Goal: Information Seeking & Learning: Learn about a topic

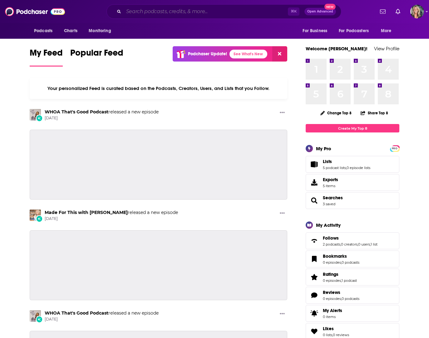
click at [133, 13] on input "Search podcasts, credits, & more..." at bounding box center [206, 12] width 164 height 10
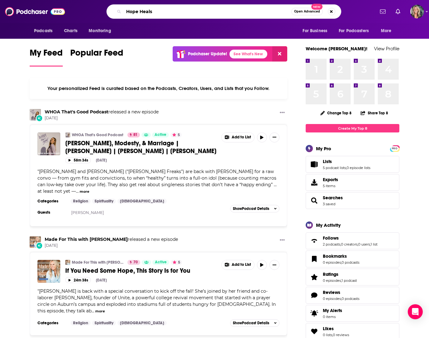
type input "Hope Heals"
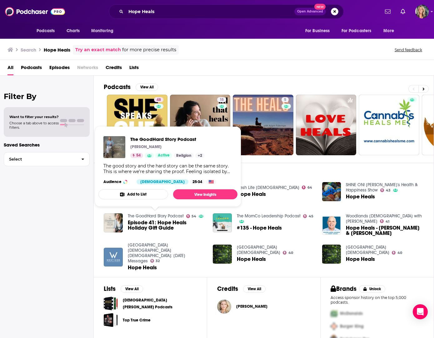
click at [150, 215] on link "The GoodHard Story Podcast" at bounding box center [156, 215] width 56 height 5
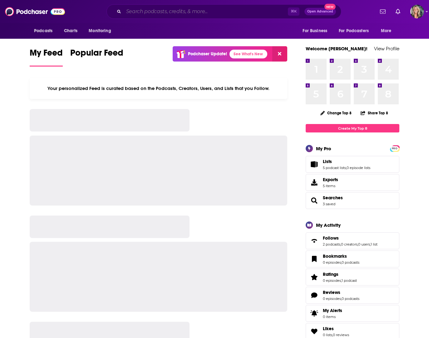
click at [133, 12] on input "Search podcasts, credits, & more..." at bounding box center [206, 12] width 164 height 10
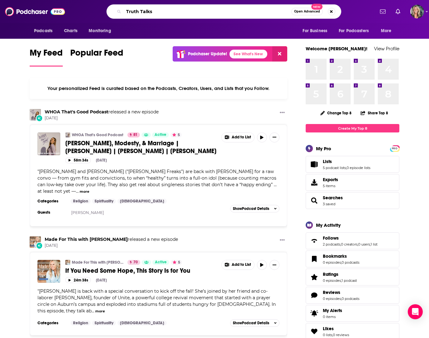
type input "Truth Talks"
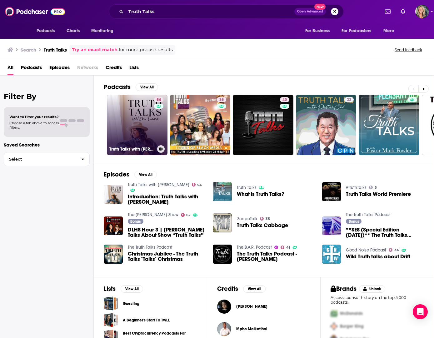
click at [140, 124] on link "54 Truth Talks with Tara" at bounding box center [137, 125] width 61 height 61
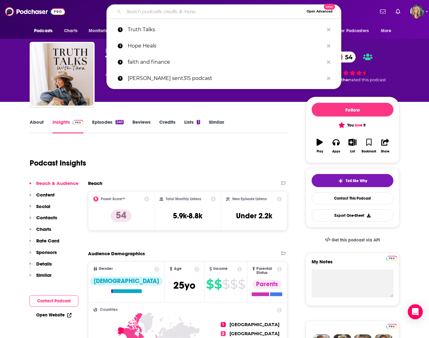
click at [144, 12] on input "Search podcasts, credits, & more..." at bounding box center [214, 12] width 180 height 10
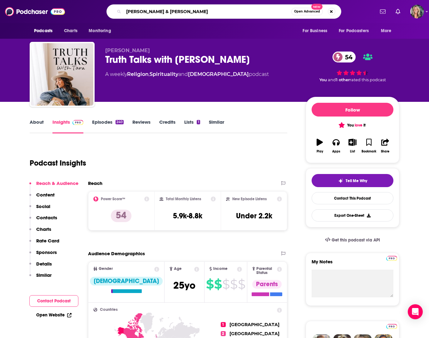
type input "[PERSON_NAME] & [PERSON_NAME]"
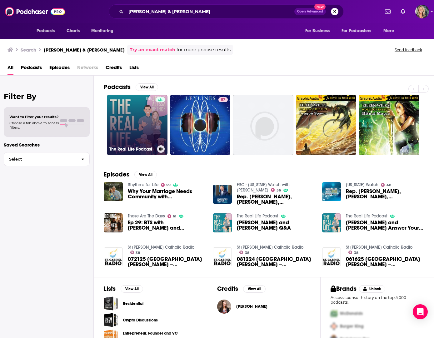
click at [136, 126] on link "The Real Life Podcast" at bounding box center [137, 125] width 61 height 61
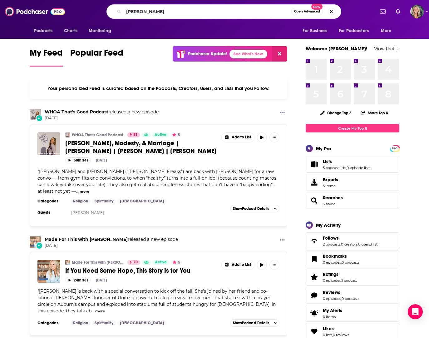
type input "[PERSON_NAME]"
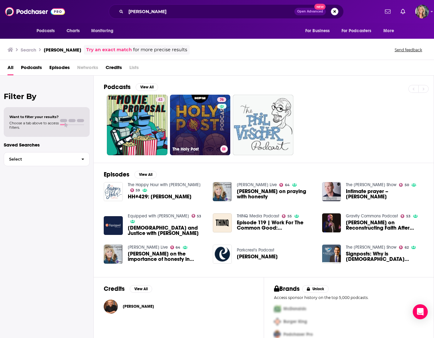
click at [195, 116] on link "76 The Holy Post" at bounding box center [200, 125] width 61 height 61
